Goal: Task Accomplishment & Management: Manage account settings

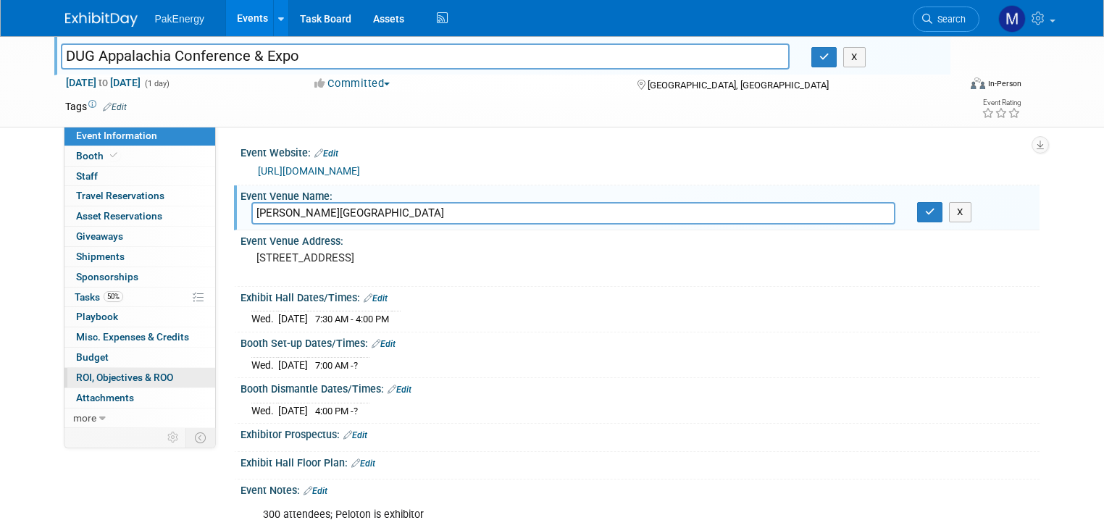
click at [119, 372] on span "ROI, Objectives & ROO 0" at bounding box center [124, 378] width 97 height 12
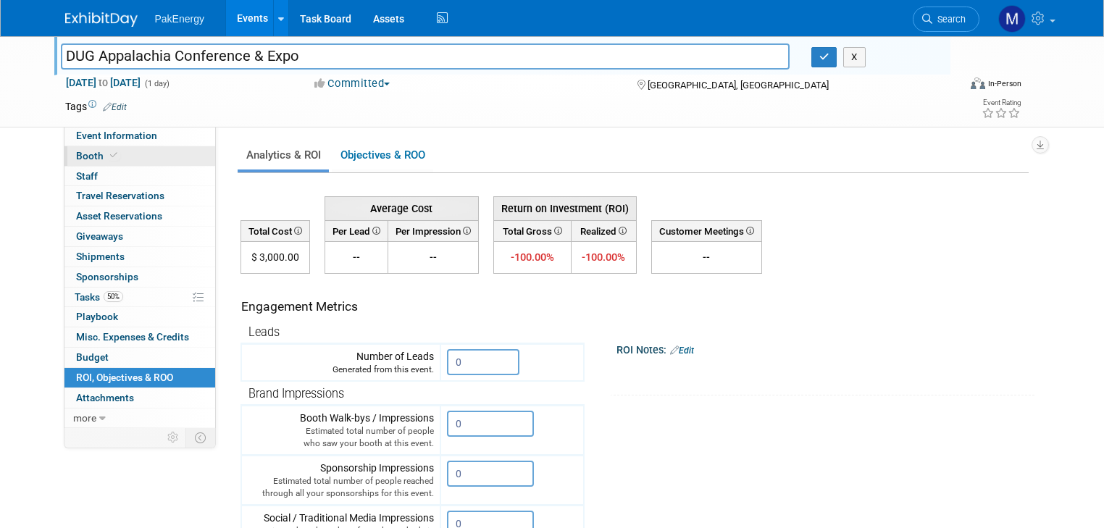
click at [76, 151] on span "Booth" at bounding box center [98, 156] width 44 height 12
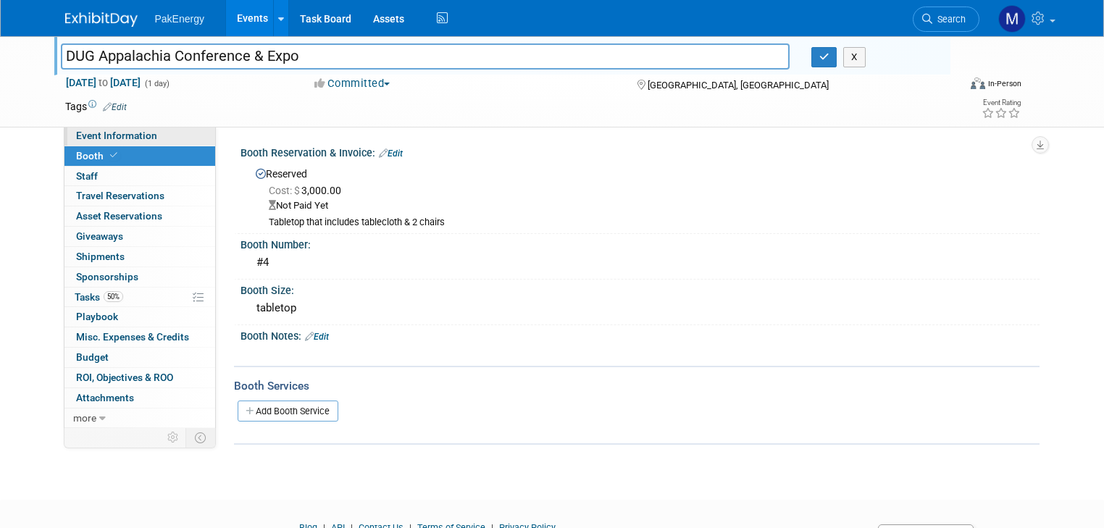
click at [107, 128] on link "Event Information" at bounding box center [139, 136] width 151 height 20
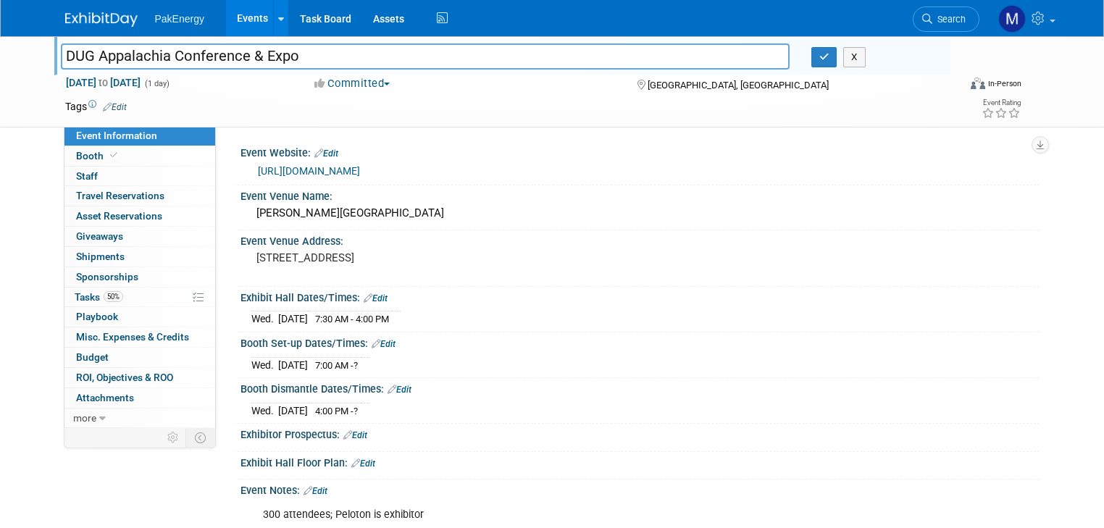
click at [365, 293] on link "Edit" at bounding box center [376, 298] width 24 height 10
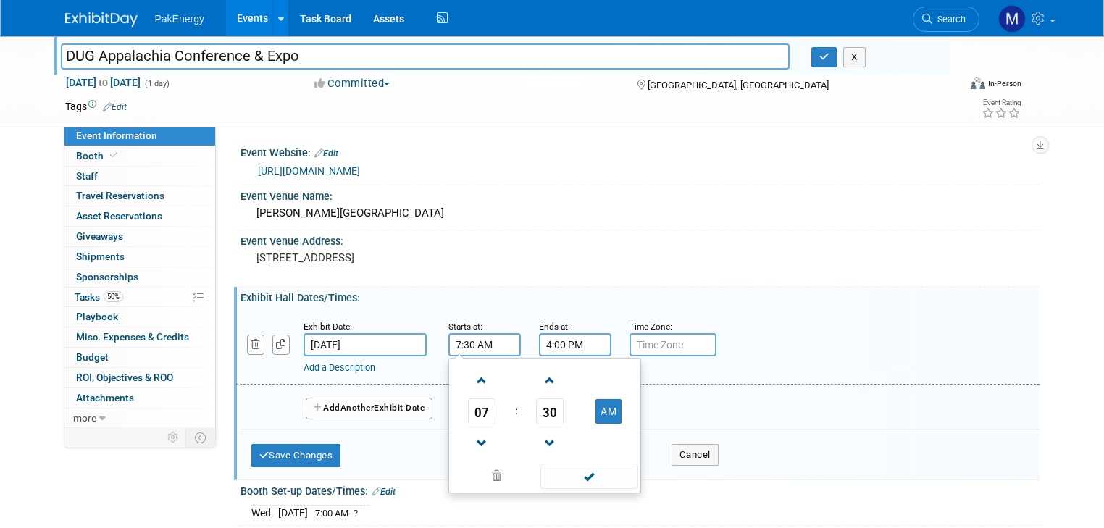
click at [456, 344] on input "7:30 AM" at bounding box center [484, 344] width 72 height 23
click at [568, 469] on span at bounding box center [589, 476] width 98 height 25
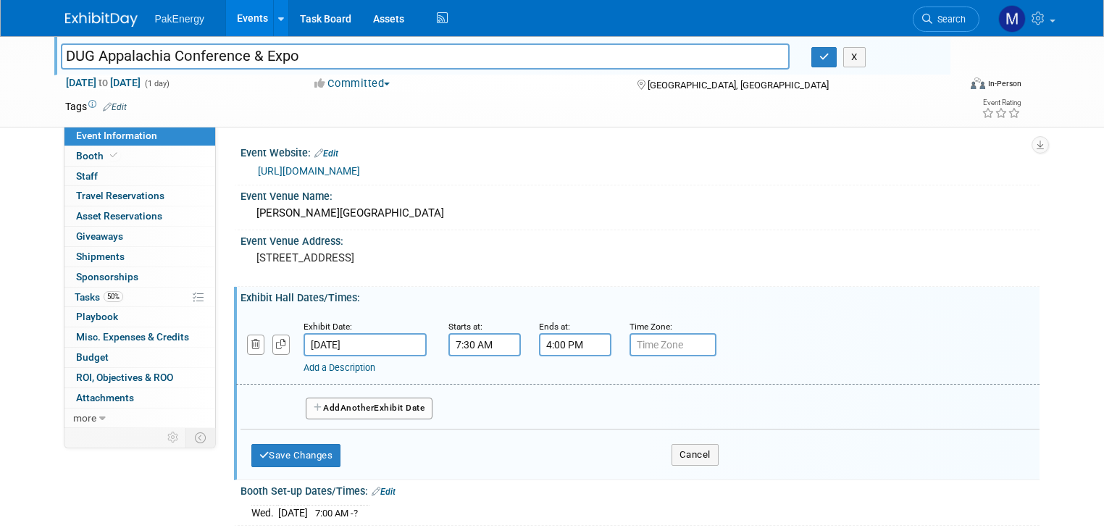
click at [571, 345] on input "4:00 PM" at bounding box center [575, 344] width 72 height 23
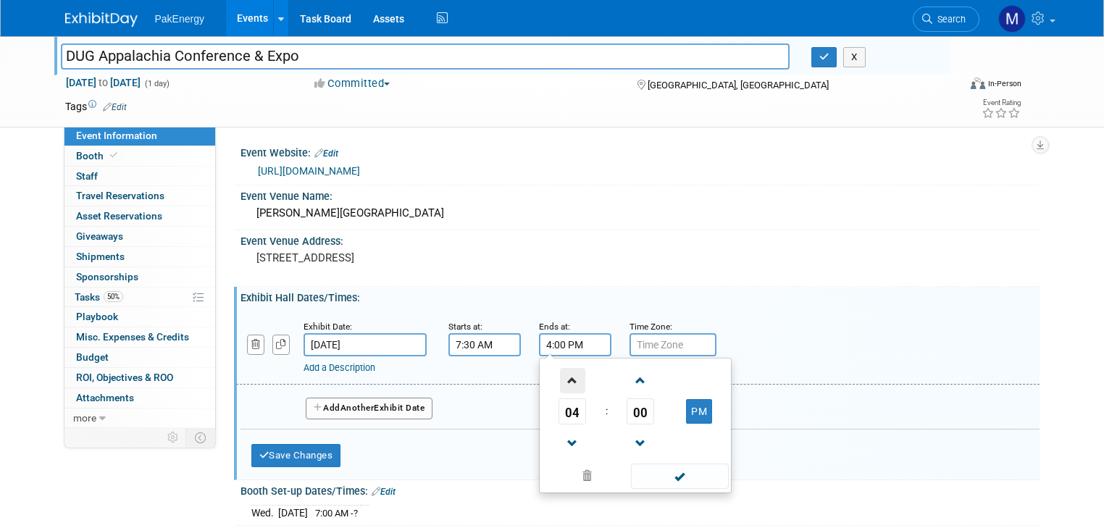
click at [560, 382] on span at bounding box center [572, 380] width 25 height 25
type input "5:00 PM"
click at [647, 472] on span at bounding box center [680, 476] width 98 height 25
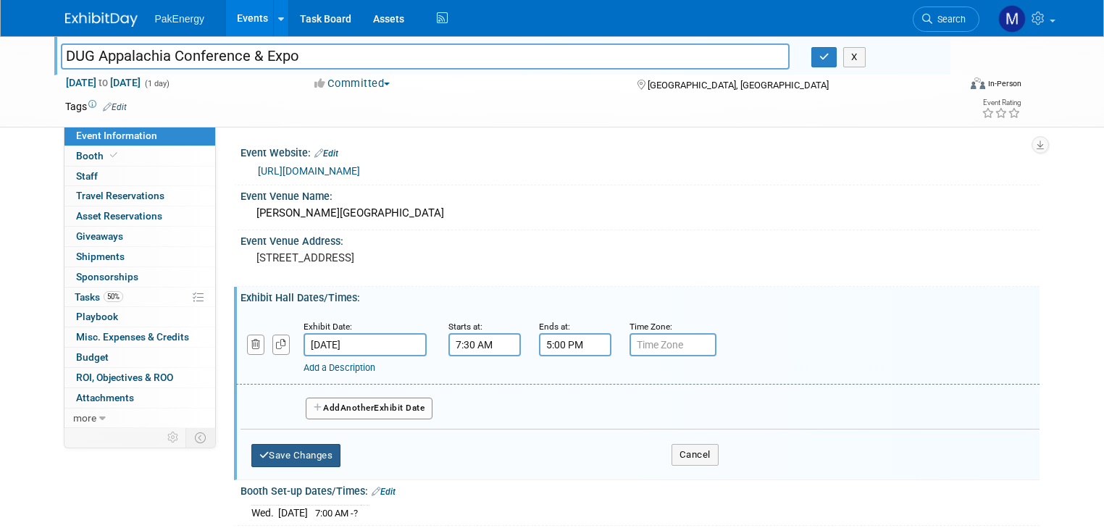
click at [281, 452] on button "Save Changes" at bounding box center [296, 455] width 90 height 23
